Goal: Transaction & Acquisition: Subscribe to service/newsletter

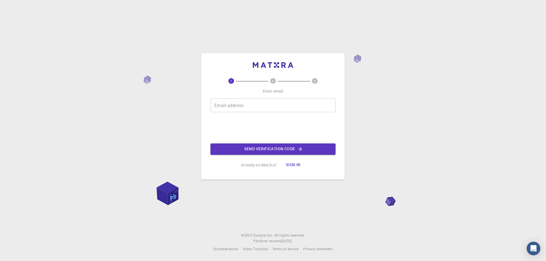
click at [249, 103] on input "Email address" at bounding box center [272, 106] width 125 height 14
click at [247, 104] on input "Email address" at bounding box center [272, 106] width 125 height 14
click at [292, 163] on button "Sign in" at bounding box center [293, 165] width 24 height 11
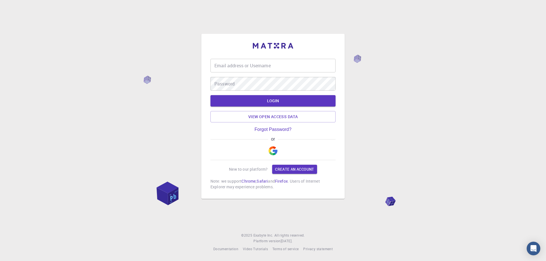
click at [274, 152] on img "button" at bounding box center [273, 150] width 9 height 9
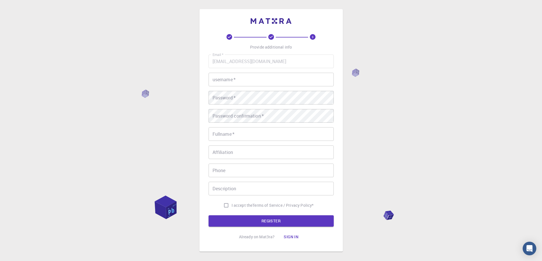
click at [265, 78] on input "username   *" at bounding box center [270, 80] width 125 height 14
type input "a"
type input "Adilet"
click at [304, 123] on div "Email   * [EMAIL_ADDRESS][DOMAIN_NAME] Email   * username   * Adilet username  …" at bounding box center [270, 133] width 125 height 156
click at [282, 136] on input "Fullname   *" at bounding box center [270, 134] width 125 height 14
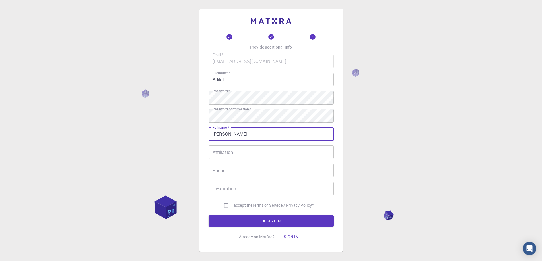
type input "[PERSON_NAME]"
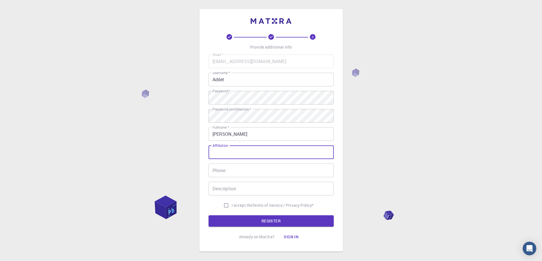
click at [248, 156] on input "Affiliation" at bounding box center [270, 153] width 125 height 14
click at [243, 191] on input "Description" at bounding box center [270, 189] width 125 height 14
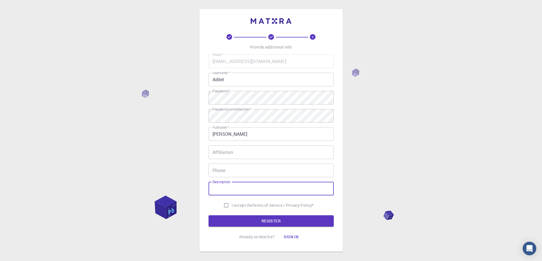
click at [226, 207] on input "I accept the Terms of Service / Privacy Policy *" at bounding box center [226, 205] width 11 height 11
checkbox input "true"
click at [241, 217] on button "REGISTER" at bounding box center [270, 221] width 125 height 11
